Goal: Use online tool/utility: Utilize a website feature to perform a specific function

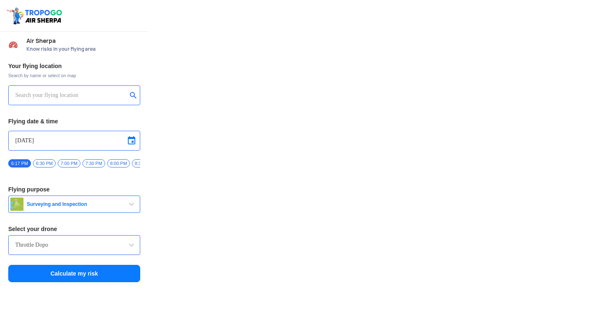
click at [85, 94] on input "text" at bounding box center [71, 95] width 112 height 10
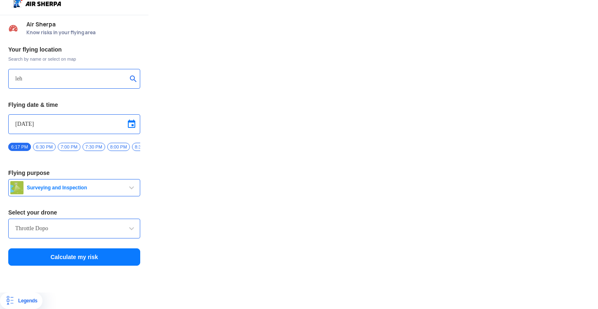
type input "leh"
click at [66, 220] on div "Throttle Dopo" at bounding box center [74, 229] width 132 height 20
click at [131, 225] on span at bounding box center [132, 229] width 10 height 10
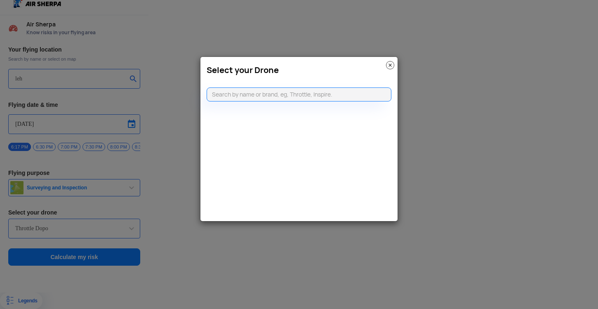
scroll to position [17, 0]
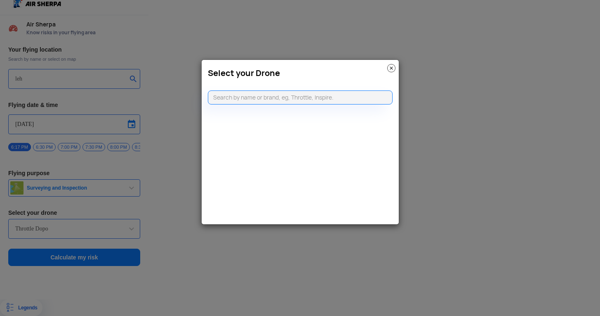
click at [191, 223] on modal-container "Select your Drone" at bounding box center [300, 158] width 600 height 316
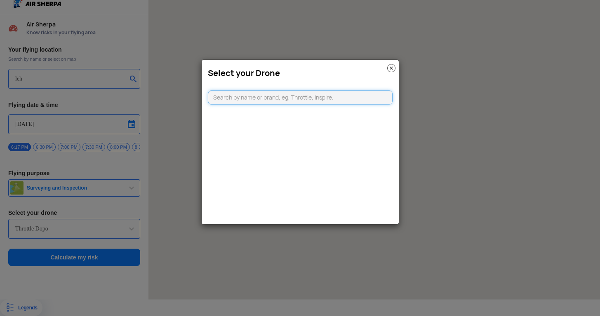
click at [285, 99] on input "text" at bounding box center [300, 97] width 185 height 14
click at [391, 69] on img at bounding box center [391, 68] width 8 height 8
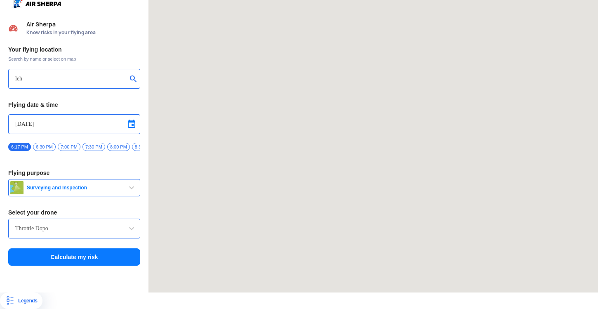
scroll to position [23, 0]
click at [99, 179] on button "Surveying and Inspection" at bounding box center [74, 187] width 132 height 17
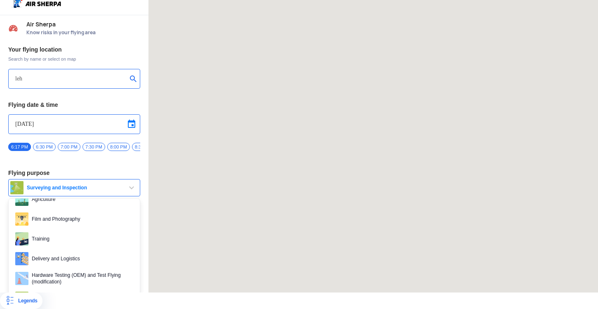
scroll to position [36, 0]
click at [61, 218] on span "Film and Photography" at bounding box center [80, 218] width 105 height 13
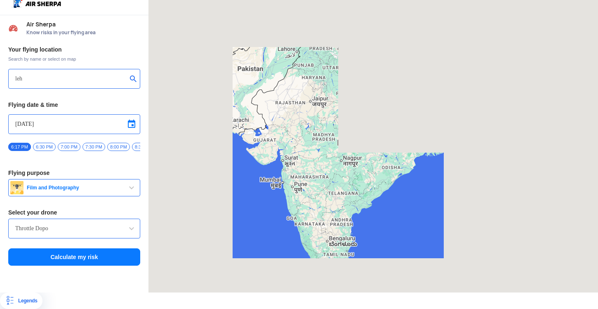
click at [85, 224] on input "Throttle Dopo" at bounding box center [74, 229] width 118 height 10
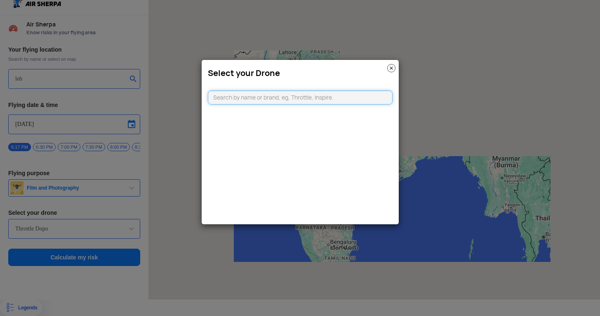
click at [231, 98] on input "text" at bounding box center [300, 97] width 185 height 14
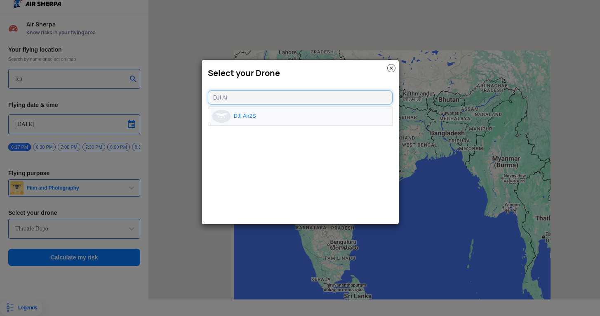
type input "DJI Ai"
click at [243, 116] on li "DJI Air2S" at bounding box center [300, 116] width 184 height 19
type input "DJI Air2S"
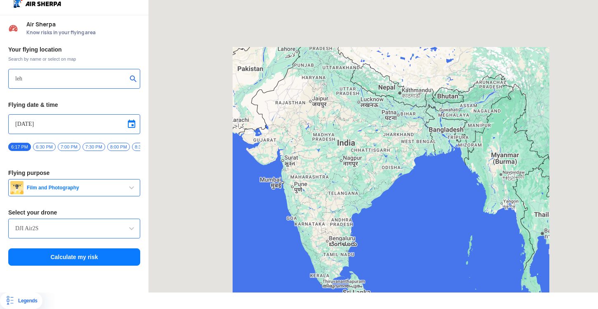
click at [132, 123] on span at bounding box center [132, 124] width 10 height 10
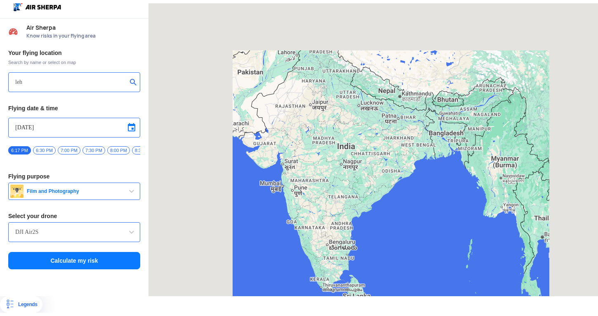
scroll to position [0, 0]
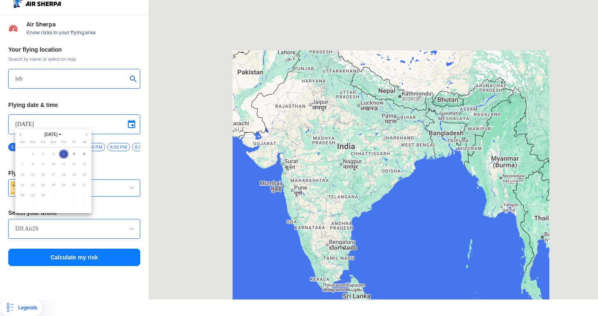
click at [109, 165] on div at bounding box center [299, 158] width 598 height 316
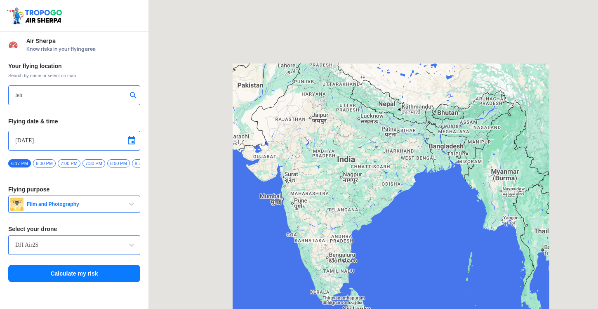
click at [72, 98] on input "leh" at bounding box center [71, 95] width 112 height 10
type input "leh ladhak"
click at [70, 278] on button "Calculate my risk" at bounding box center [74, 273] width 132 height 17
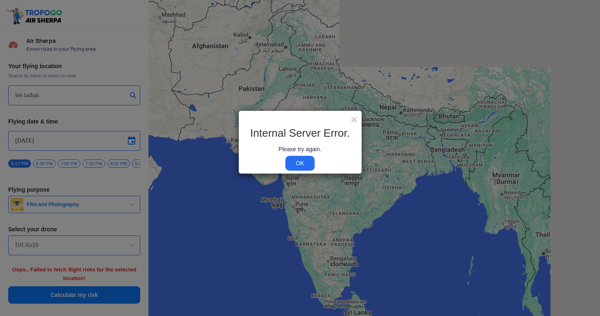
click at [306, 160] on link "OK" at bounding box center [299, 163] width 29 height 15
